Goal: Use online tool/utility: Utilize a website feature to perform a specific function

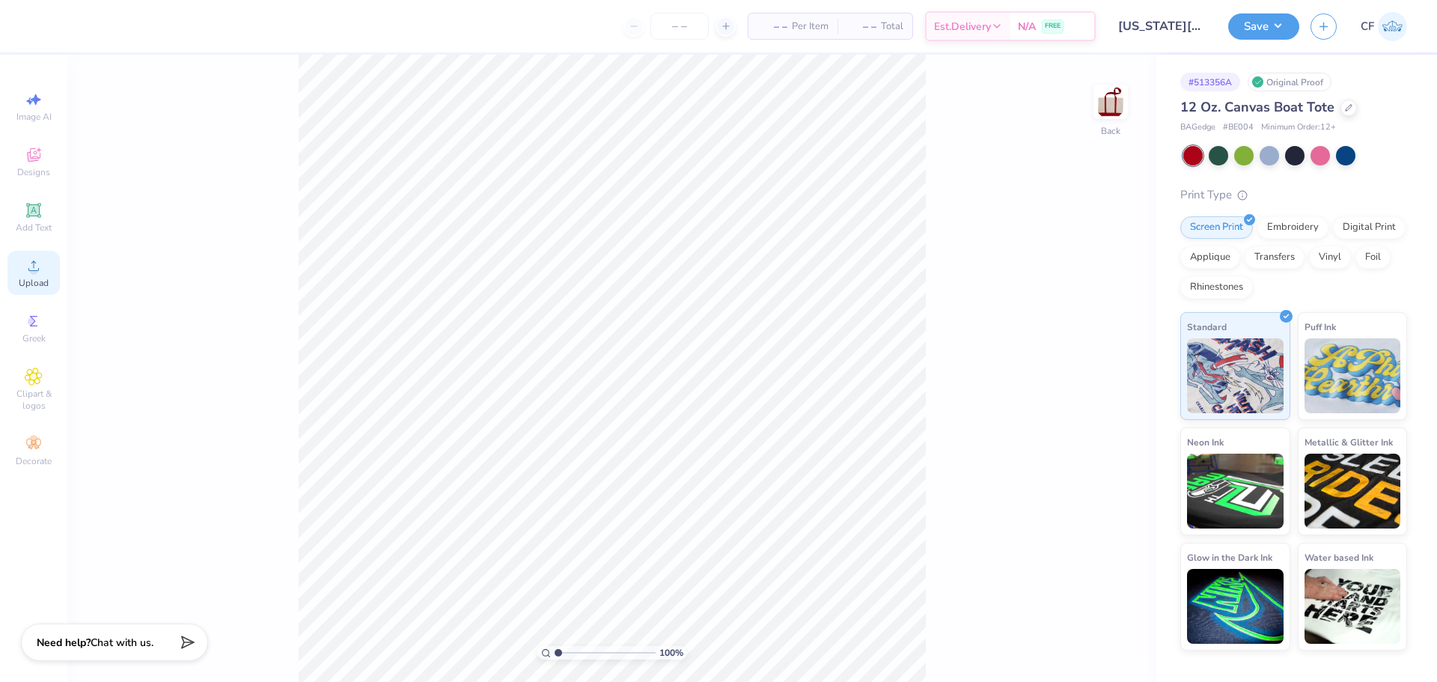
click at [36, 264] on icon at bounding box center [33, 266] width 10 height 10
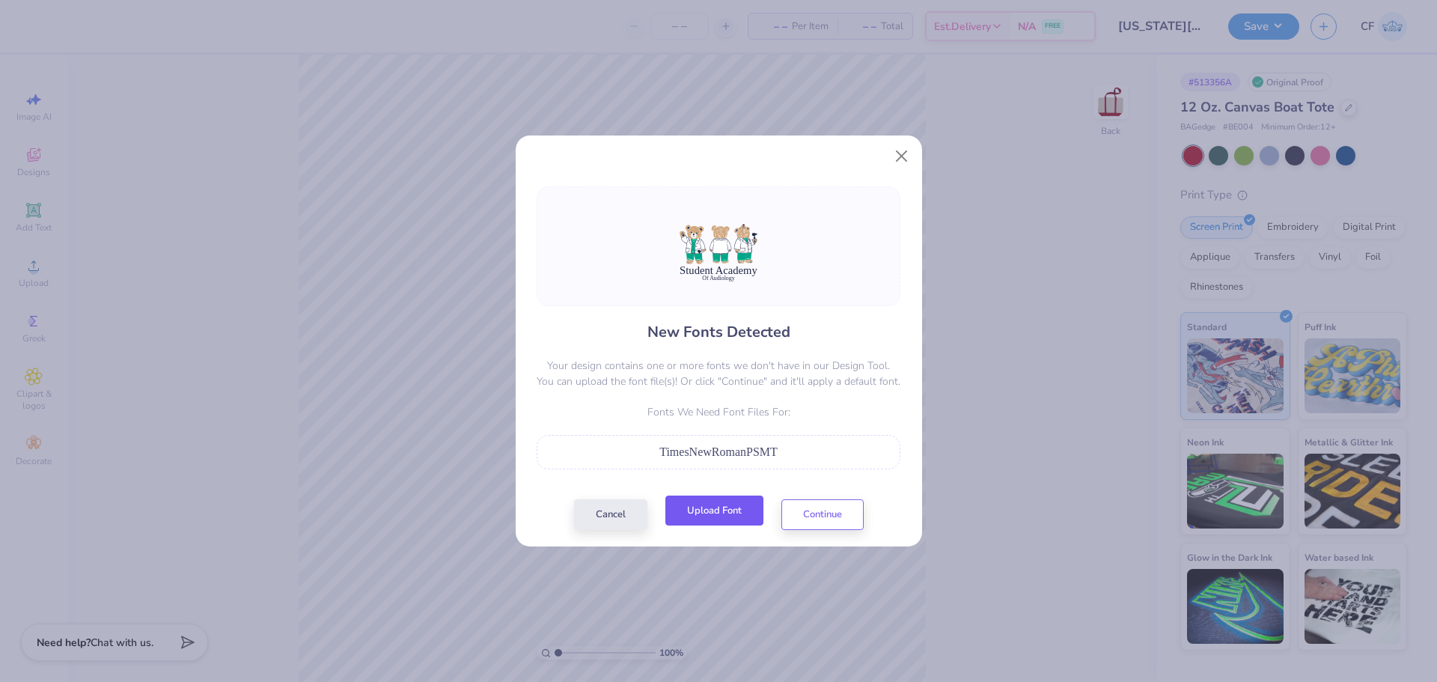
click at [722, 504] on button "Upload Font" at bounding box center [715, 511] width 98 height 31
click at [816, 520] on button "Continue" at bounding box center [823, 511] width 82 height 31
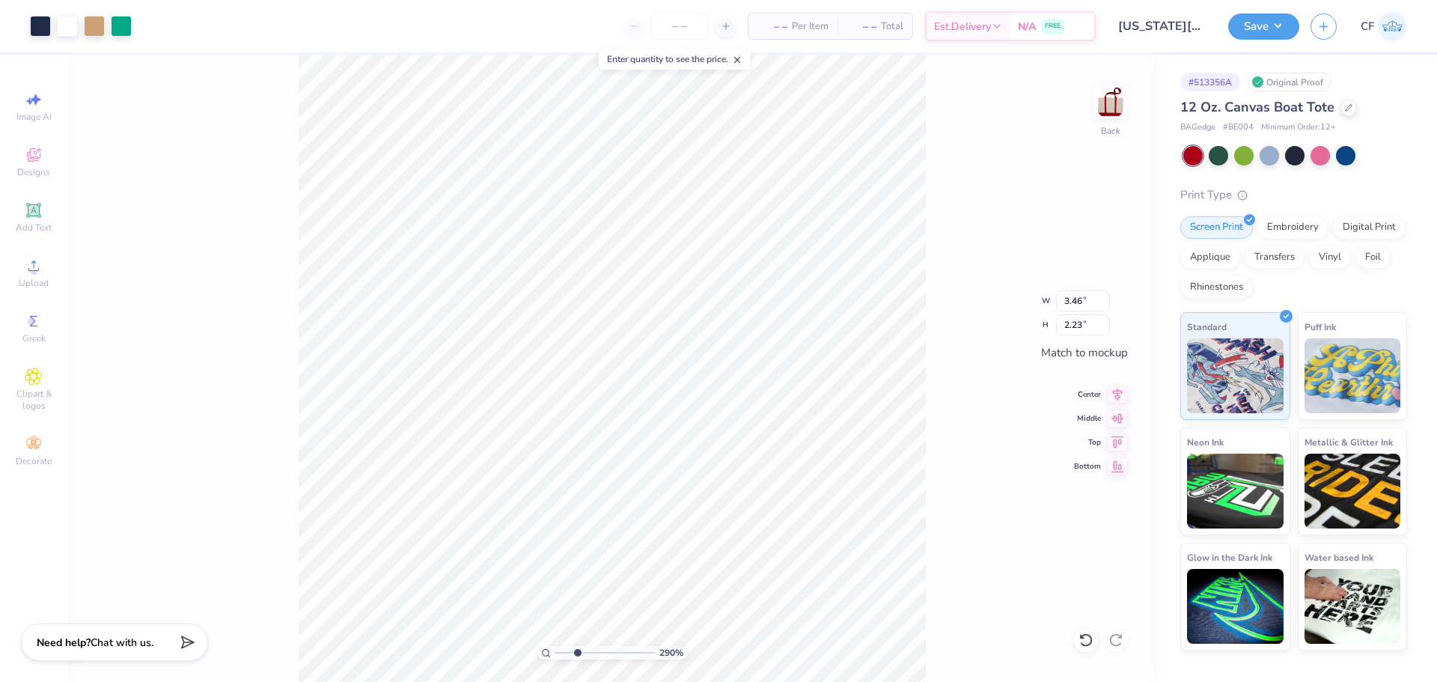
drag, startPoint x: 561, startPoint y: 648, endPoint x: 577, endPoint y: 651, distance: 16.6
type input "2.9"
click at [577, 651] on input "range" at bounding box center [605, 652] width 101 height 13
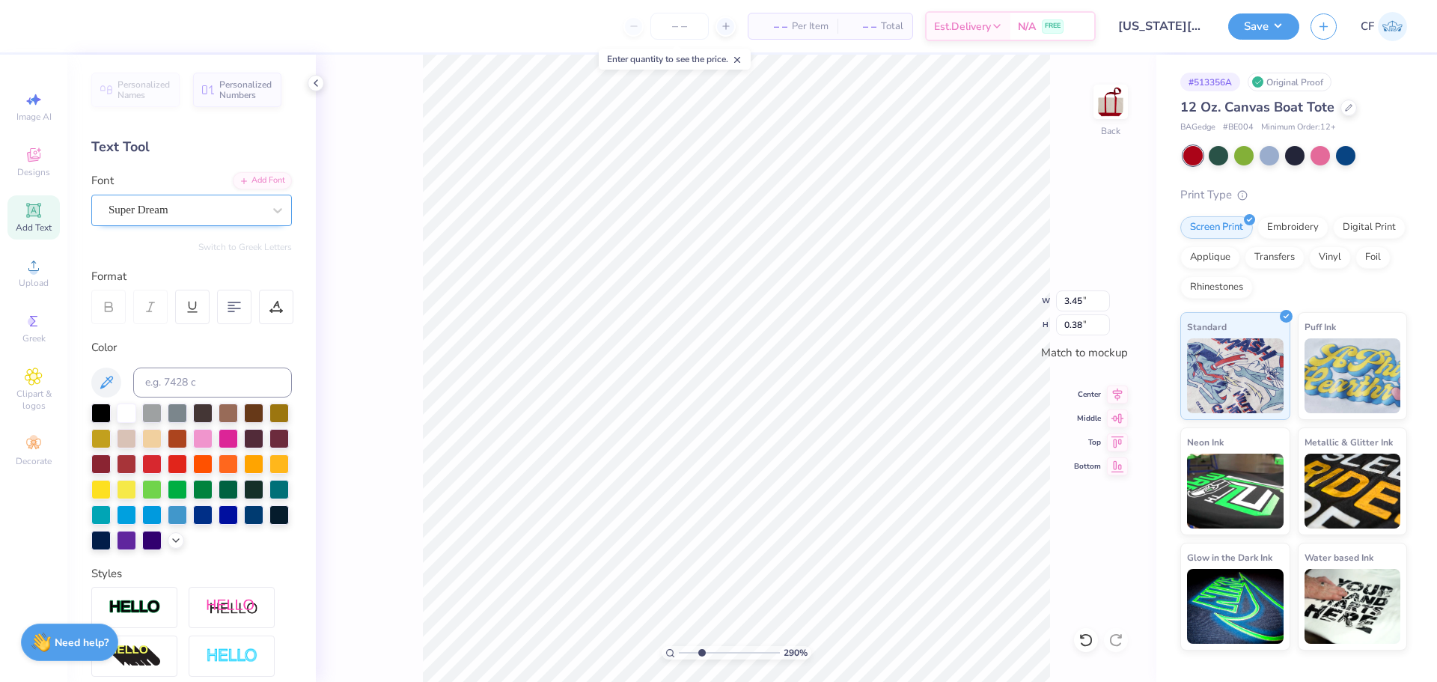
click at [231, 215] on div "Super Dream" at bounding box center [185, 209] width 157 height 23
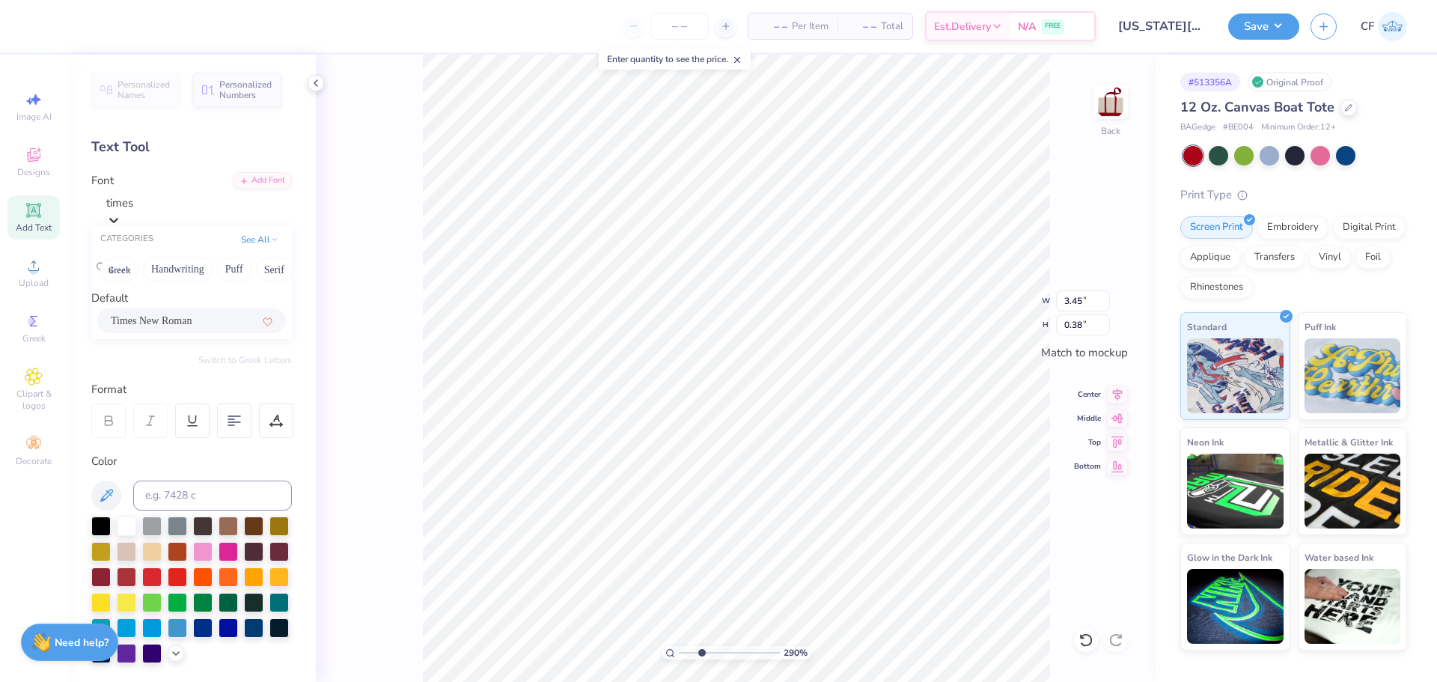
click at [201, 326] on div "Times New Roman" at bounding box center [192, 321] width 162 height 16
type input "times"
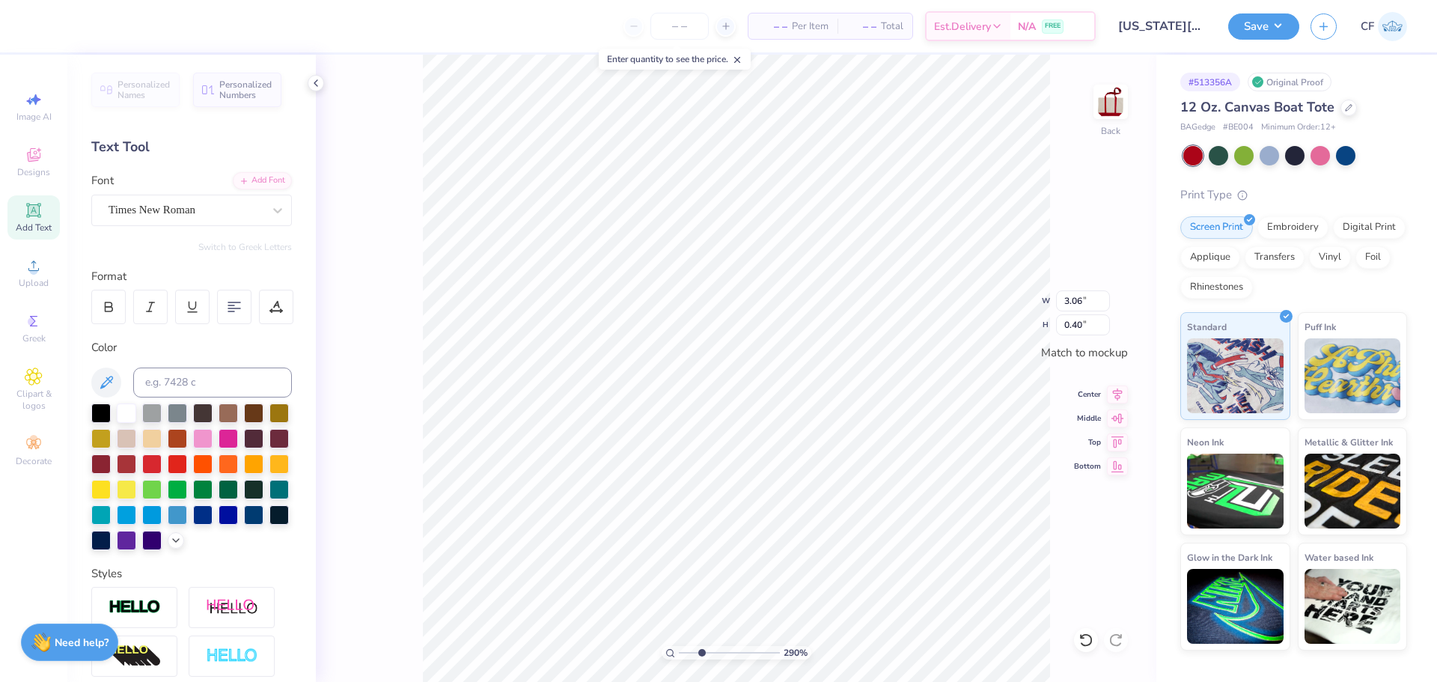
type input "3.06"
type input "0.40"
click at [172, 213] on div "Super Dream" at bounding box center [185, 209] width 157 height 23
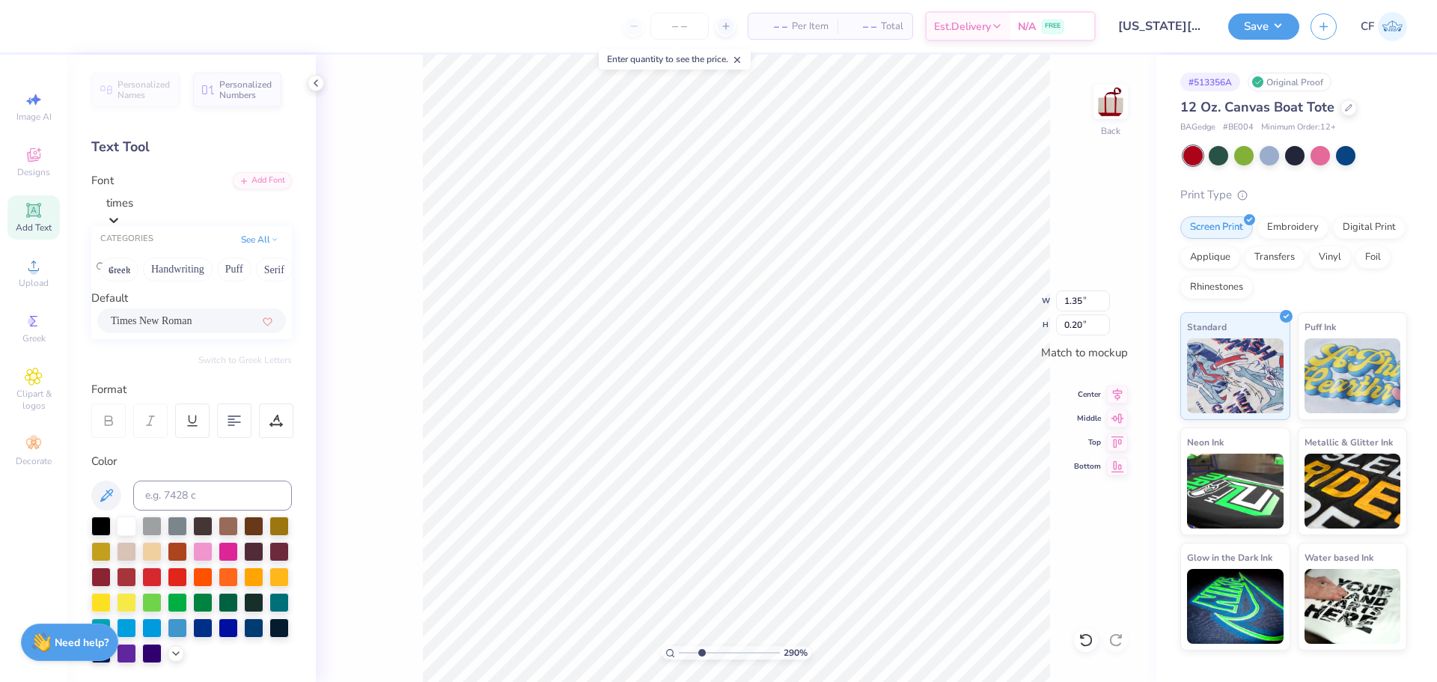
click at [183, 327] on span "Times New Roman" at bounding box center [151, 321] width 81 height 16
type input "times"
type input "1.28"
type input "0.22"
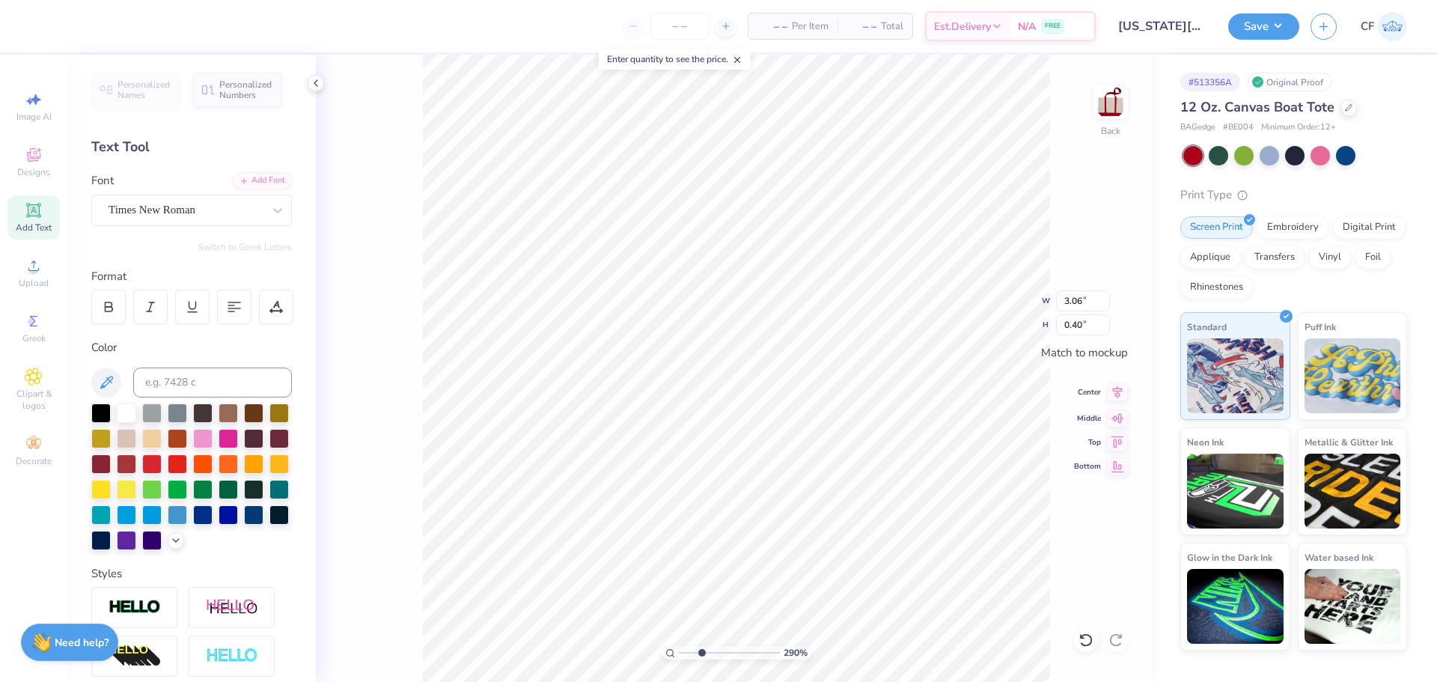
click at [1113, 392] on icon at bounding box center [1117, 392] width 21 height 18
click at [1114, 391] on icon at bounding box center [1118, 392] width 10 height 13
type input "3.06"
type input "1.57"
click at [1118, 398] on icon at bounding box center [1117, 392] width 21 height 18
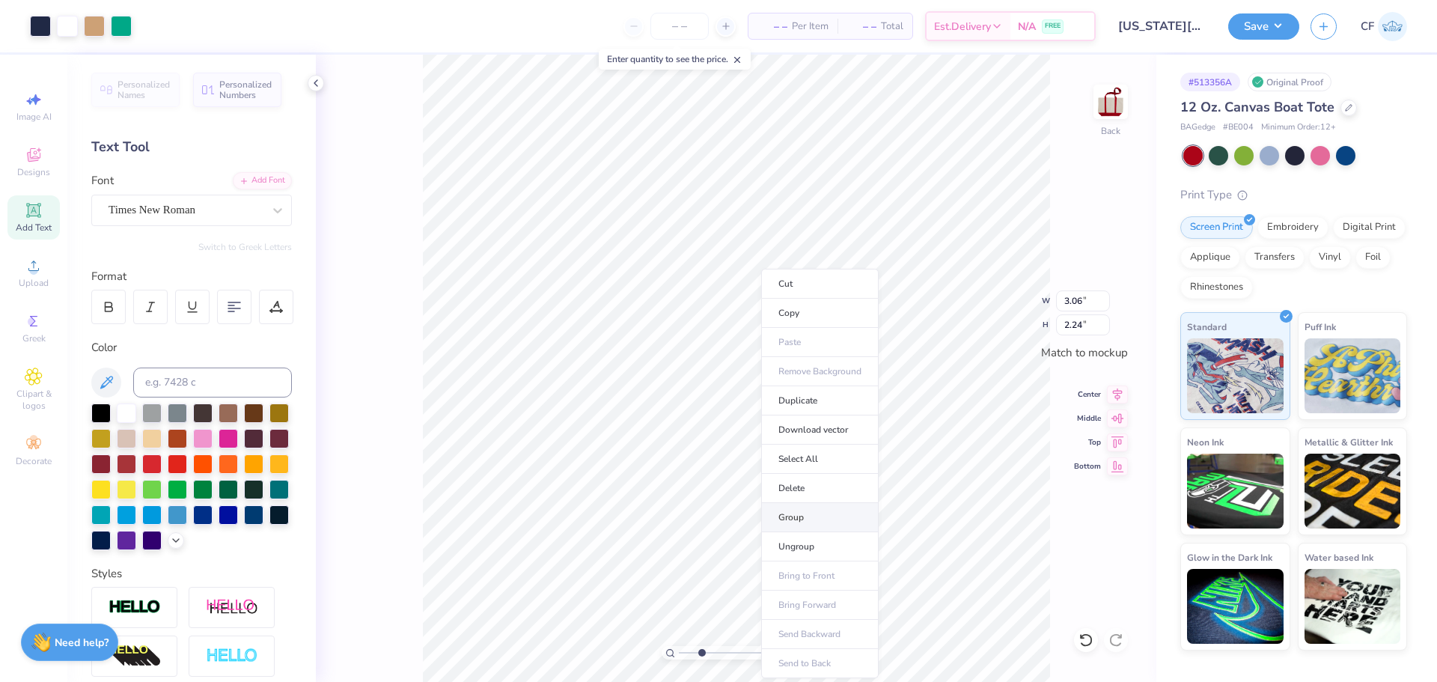
click at [796, 518] on li "Group" at bounding box center [820, 517] width 118 height 29
drag, startPoint x: 675, startPoint y: 648, endPoint x: 665, endPoint y: 644, distance: 10.4
type input "1"
click at [679, 646] on input "range" at bounding box center [729, 652] width 101 height 13
type input "2.25"
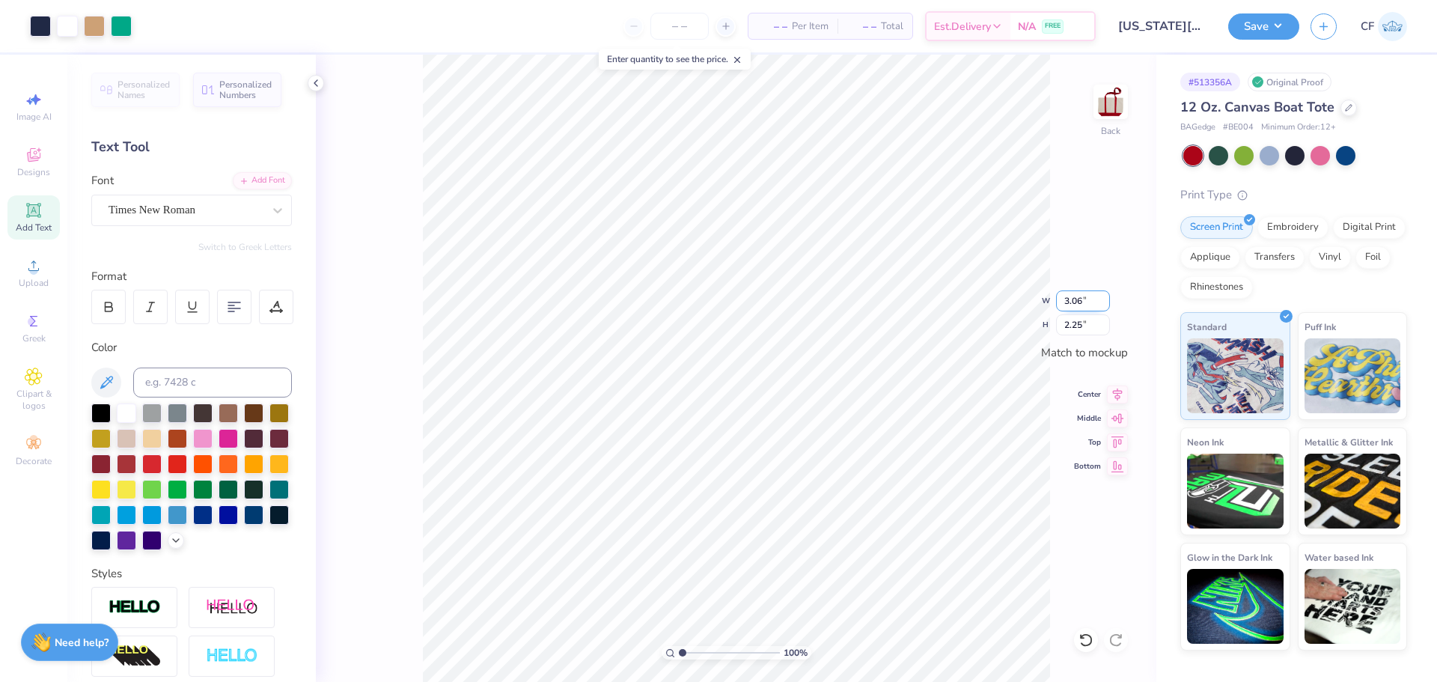
click at [1077, 304] on input "3.06" at bounding box center [1083, 300] width 54 height 21
type input "3.50"
type input "2.57"
click at [1111, 394] on icon at bounding box center [1117, 392] width 21 height 18
drag, startPoint x: 684, startPoint y: 650, endPoint x: 699, endPoint y: 660, distance: 18.5
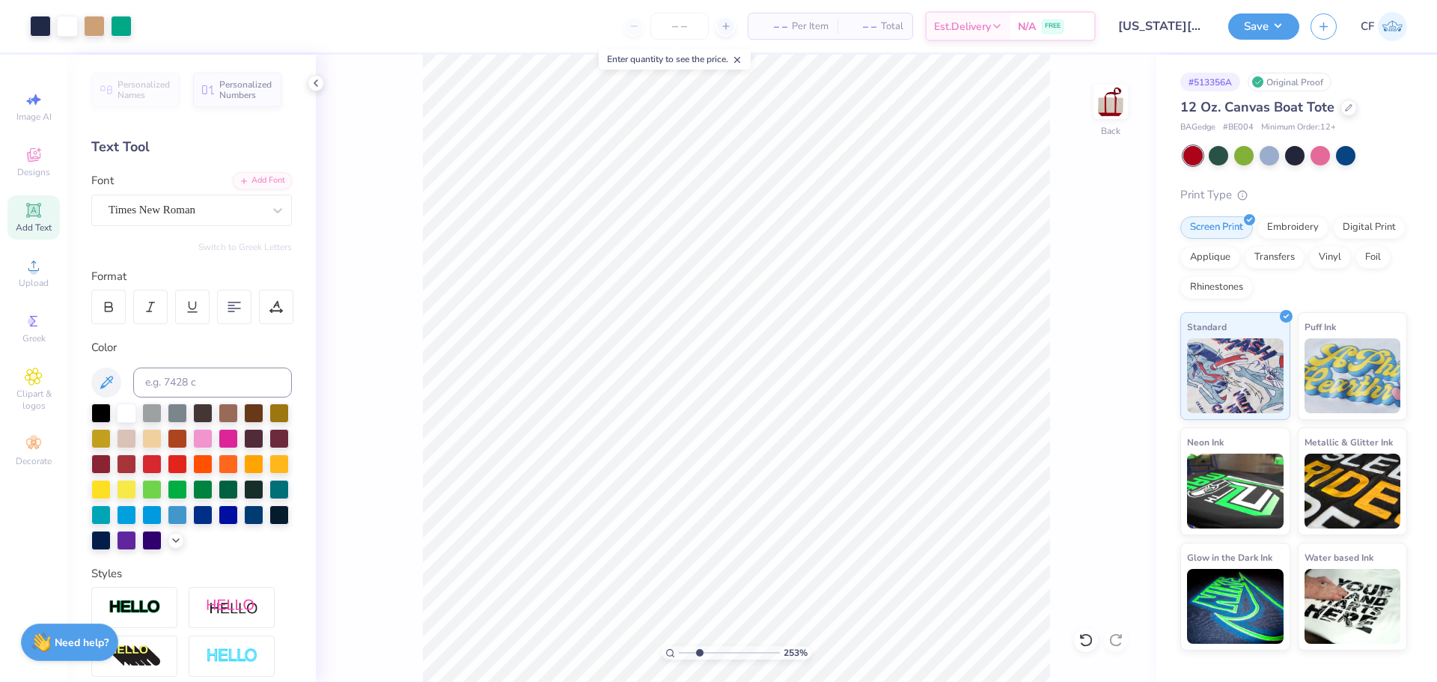
click at [699, 660] on input "range" at bounding box center [729, 652] width 101 height 13
click at [806, 550] on li "Ungroup" at bounding box center [815, 546] width 118 height 29
drag, startPoint x: 698, startPoint y: 651, endPoint x: 662, endPoint y: 644, distance: 36.7
type input "1"
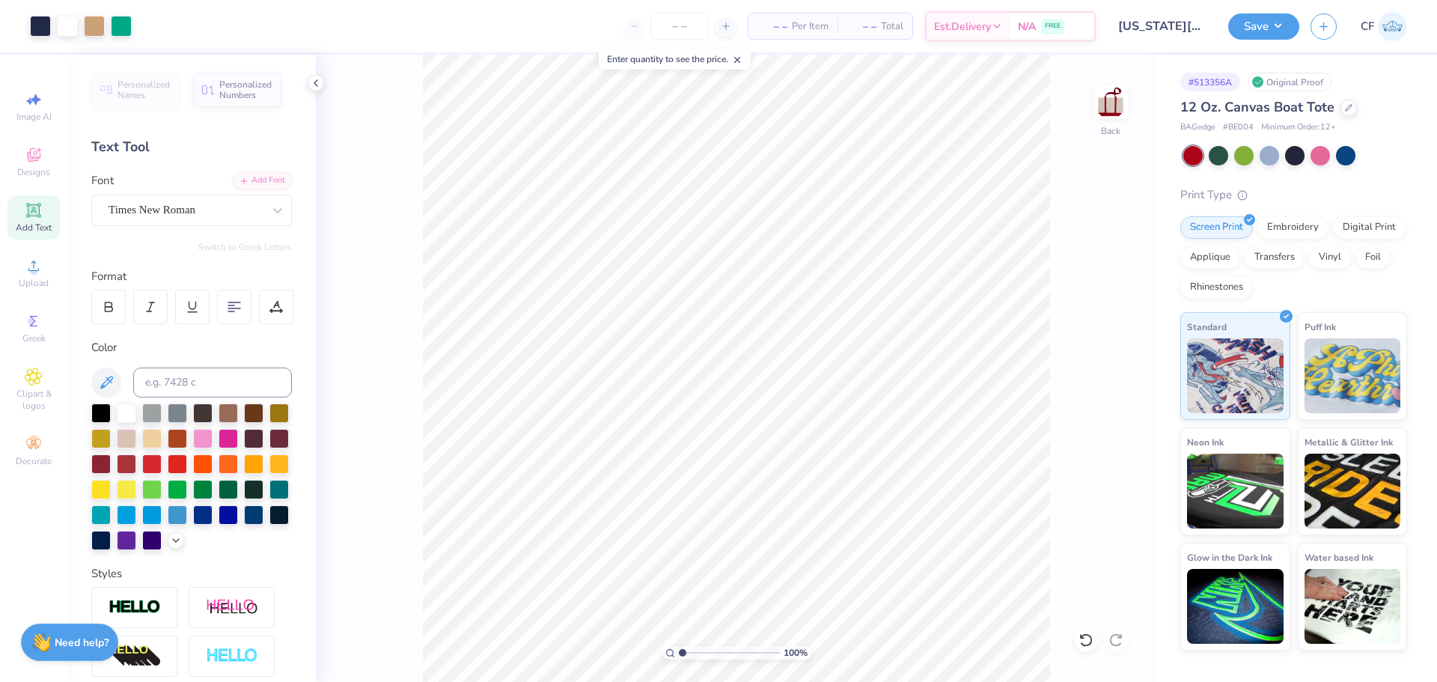
click at [679, 646] on input "range" at bounding box center [729, 652] width 101 height 13
click at [1252, 17] on button "Save" at bounding box center [1264, 24] width 71 height 26
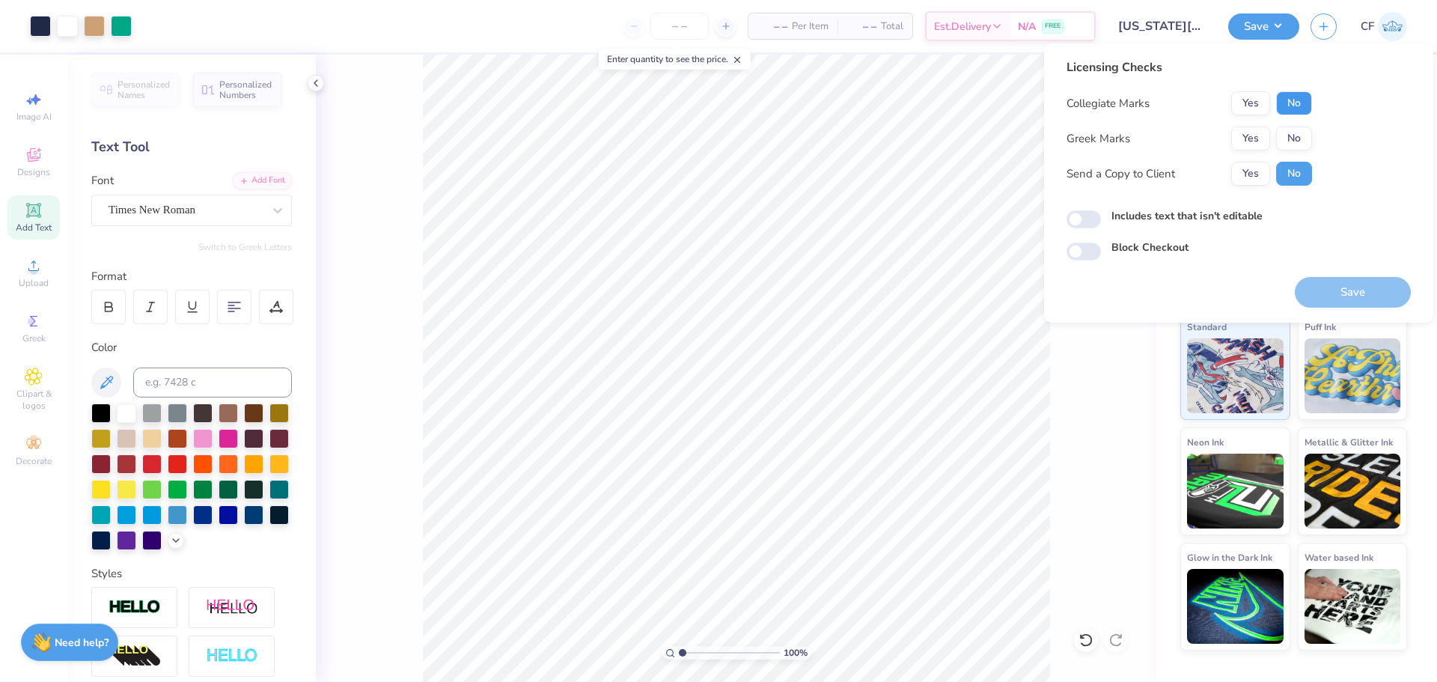
click at [1303, 106] on button "No" at bounding box center [1294, 103] width 36 height 24
click at [1306, 142] on button "No" at bounding box center [1294, 139] width 36 height 24
click at [1083, 228] on input "Includes text that isn't editable" at bounding box center [1084, 219] width 34 height 18
click at [1088, 224] on input "Includes text that isn't editable" at bounding box center [1084, 219] width 34 height 18
checkbox input "false"
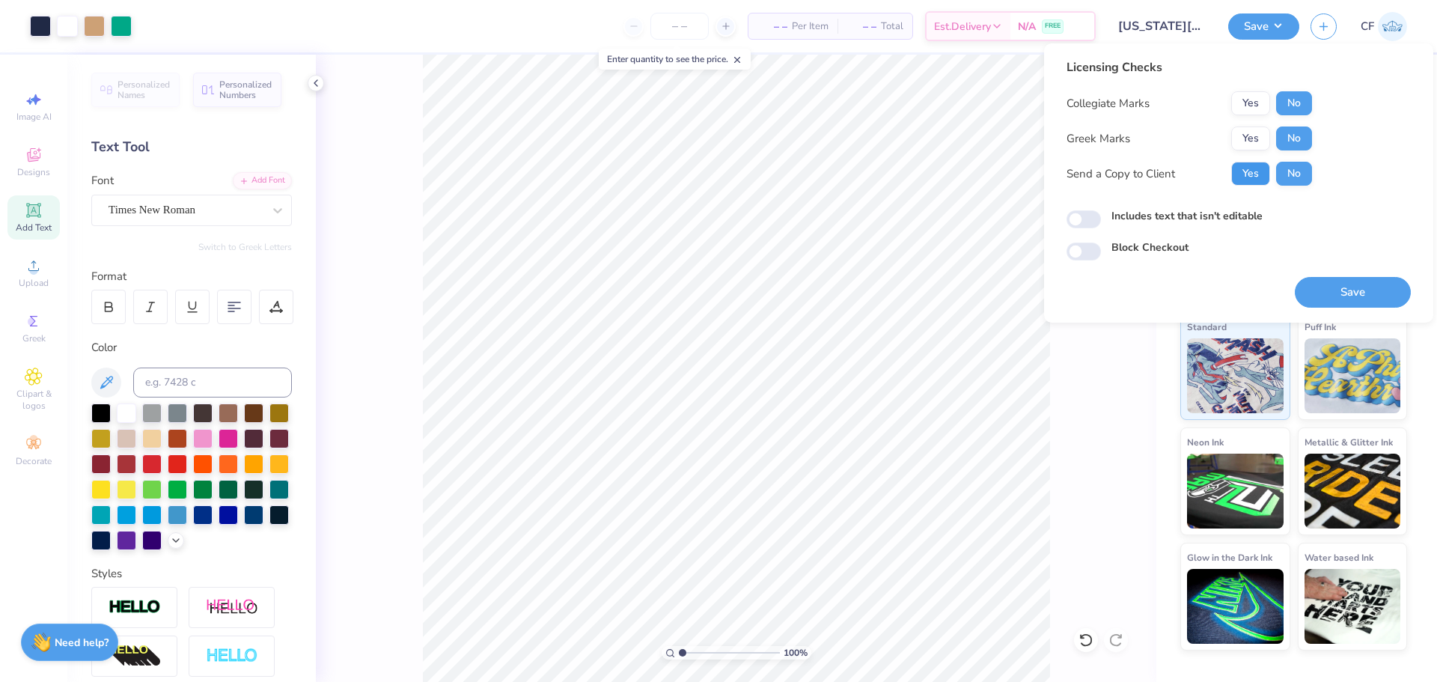
click at [1250, 170] on button "Yes" at bounding box center [1251, 174] width 39 height 24
click at [1341, 285] on button "Save" at bounding box center [1353, 292] width 116 height 31
checkbox input "true"
